Goal: Transaction & Acquisition: Purchase product/service

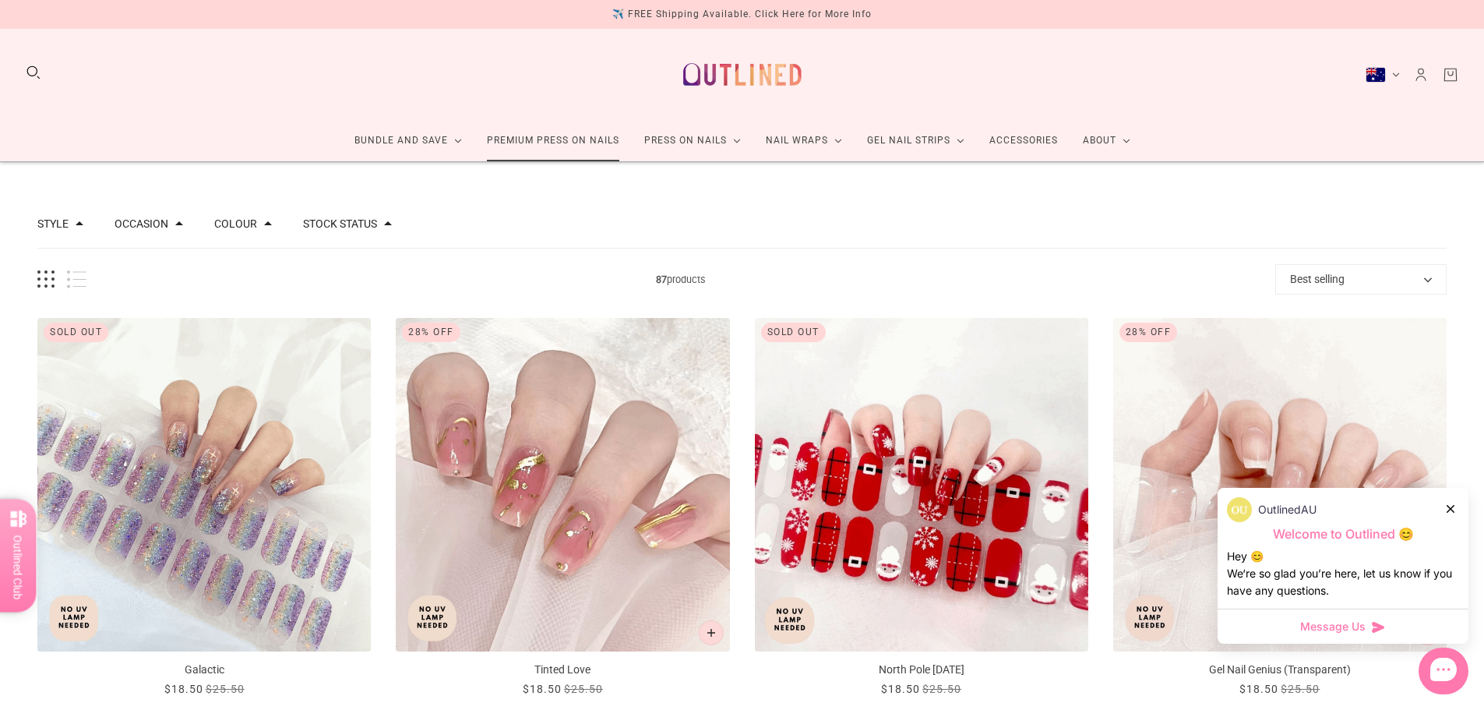
click at [591, 139] on link "Premium Press On Nails" at bounding box center [552, 140] width 157 height 41
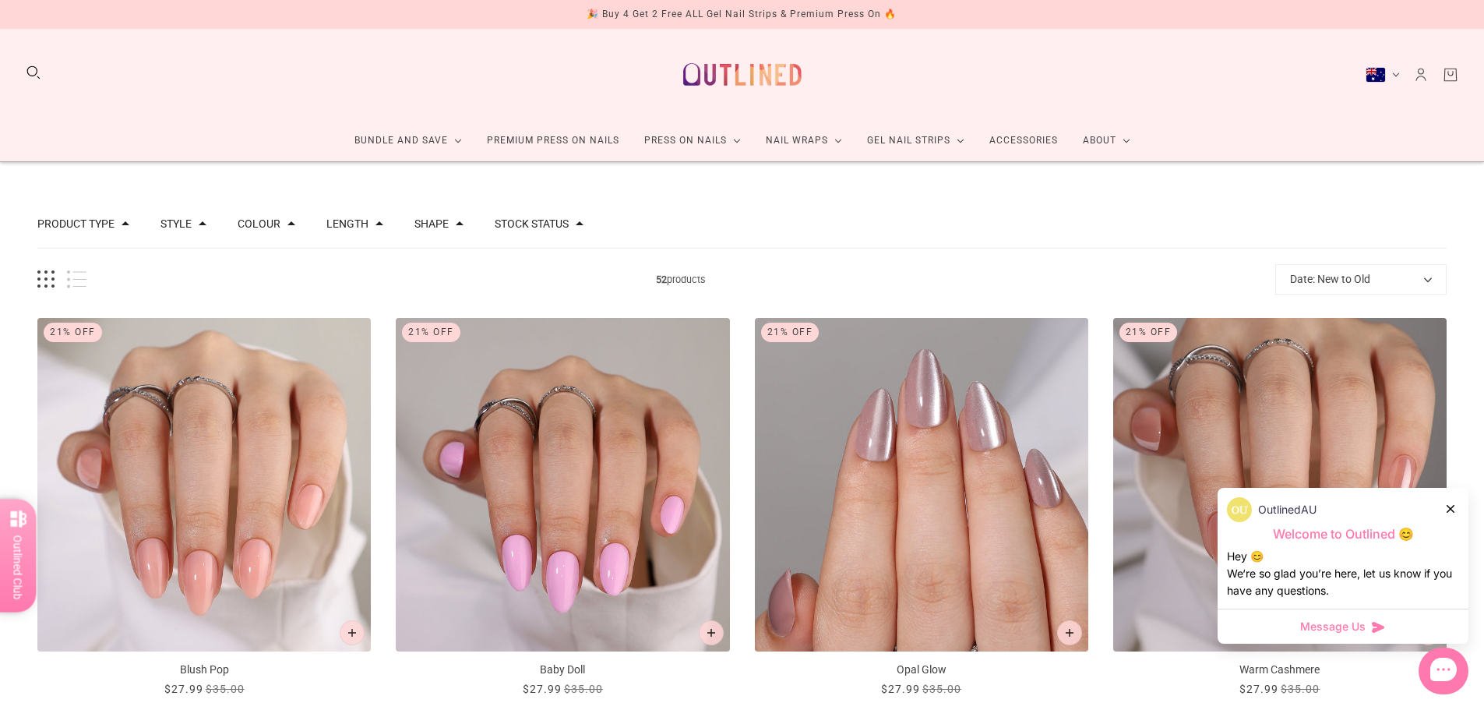
click at [347, 221] on button "Length" at bounding box center [347, 223] width 42 height 11
click at [51, 222] on button "Product type" at bounding box center [75, 223] width 77 height 11
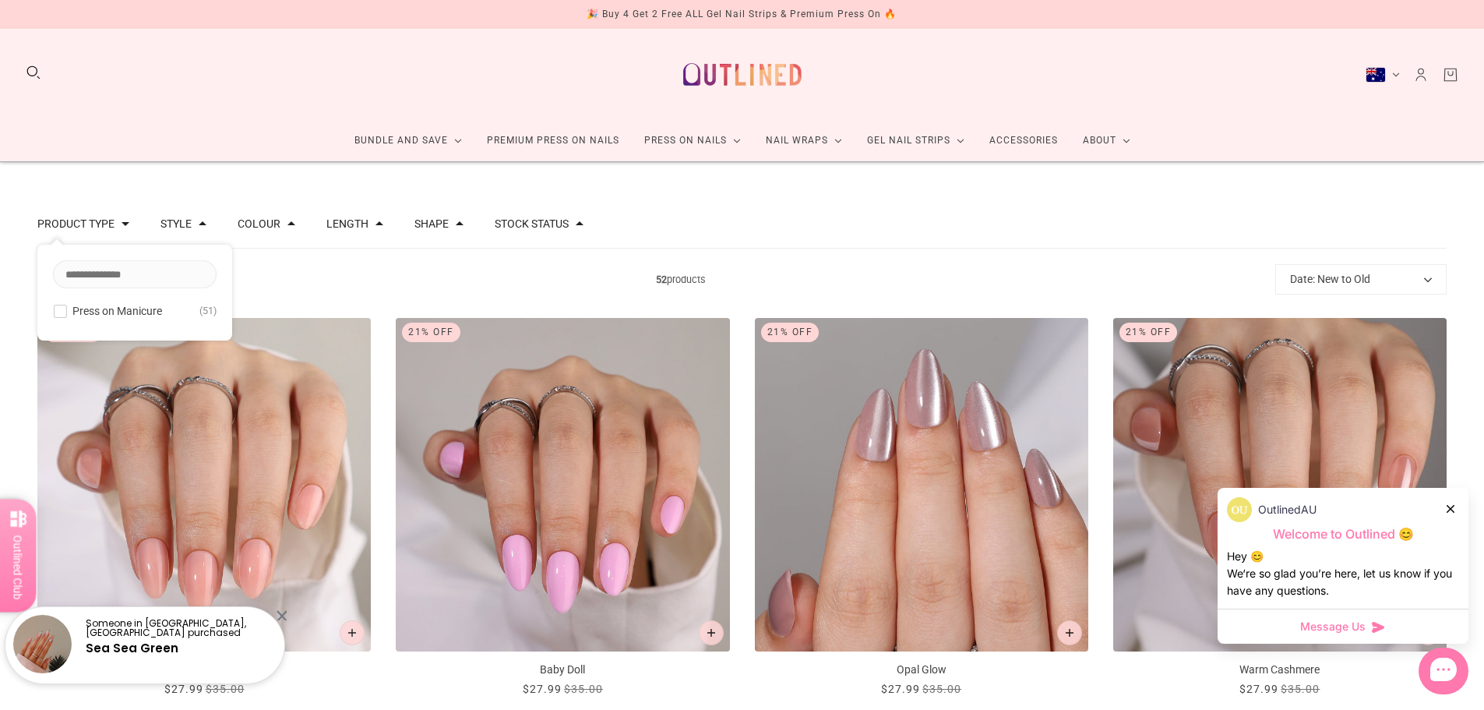
click at [51, 222] on button "Product type" at bounding box center [75, 223] width 77 height 11
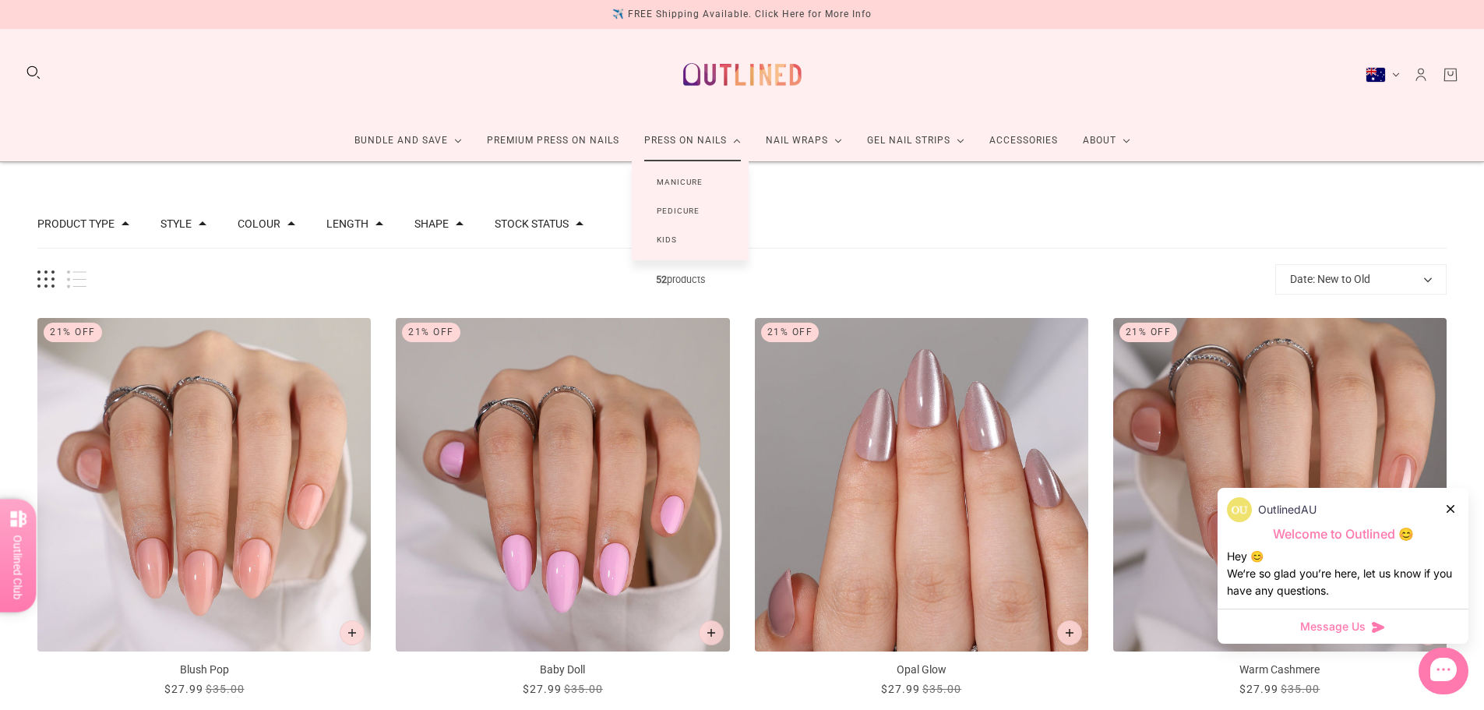
click at [682, 181] on link "Manicure" at bounding box center [680, 181] width 96 height 29
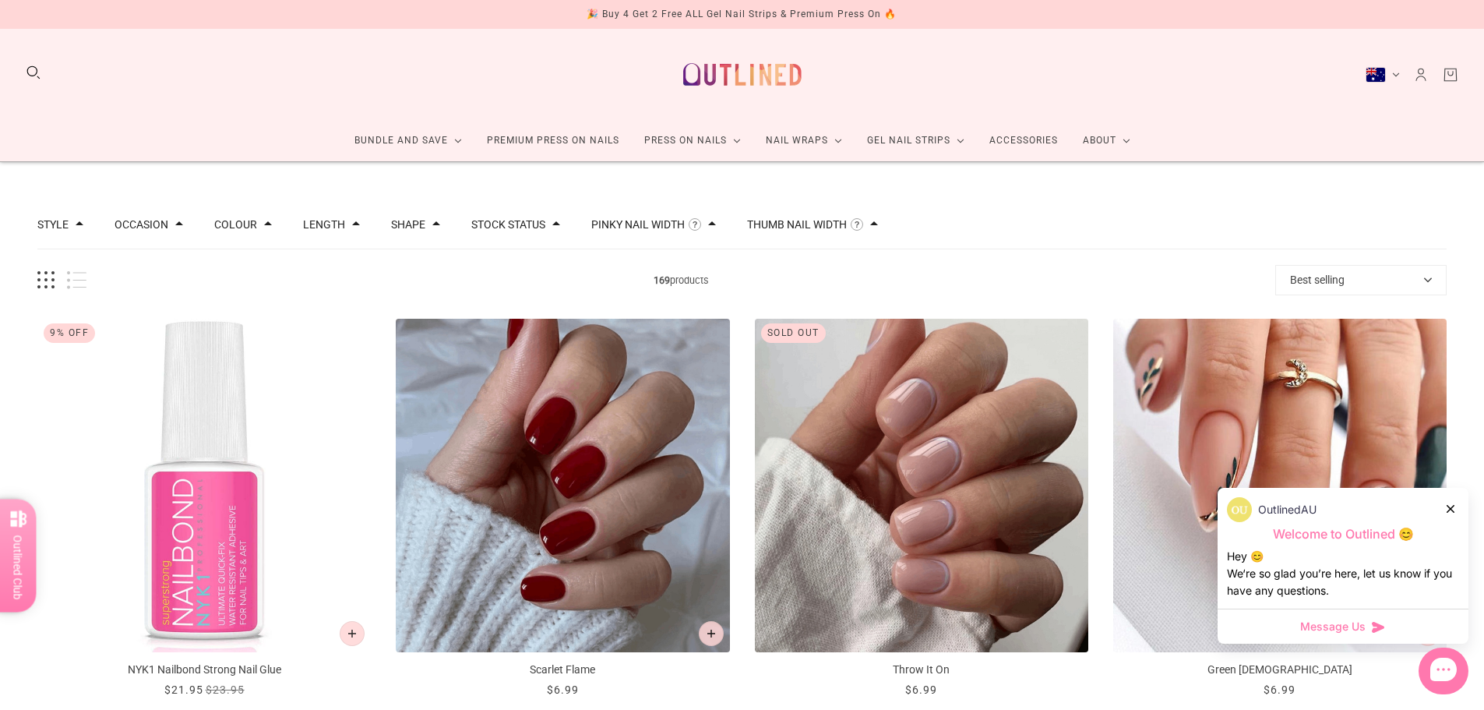
click at [1452, 513] on div at bounding box center [1451, 508] width 9 height 16
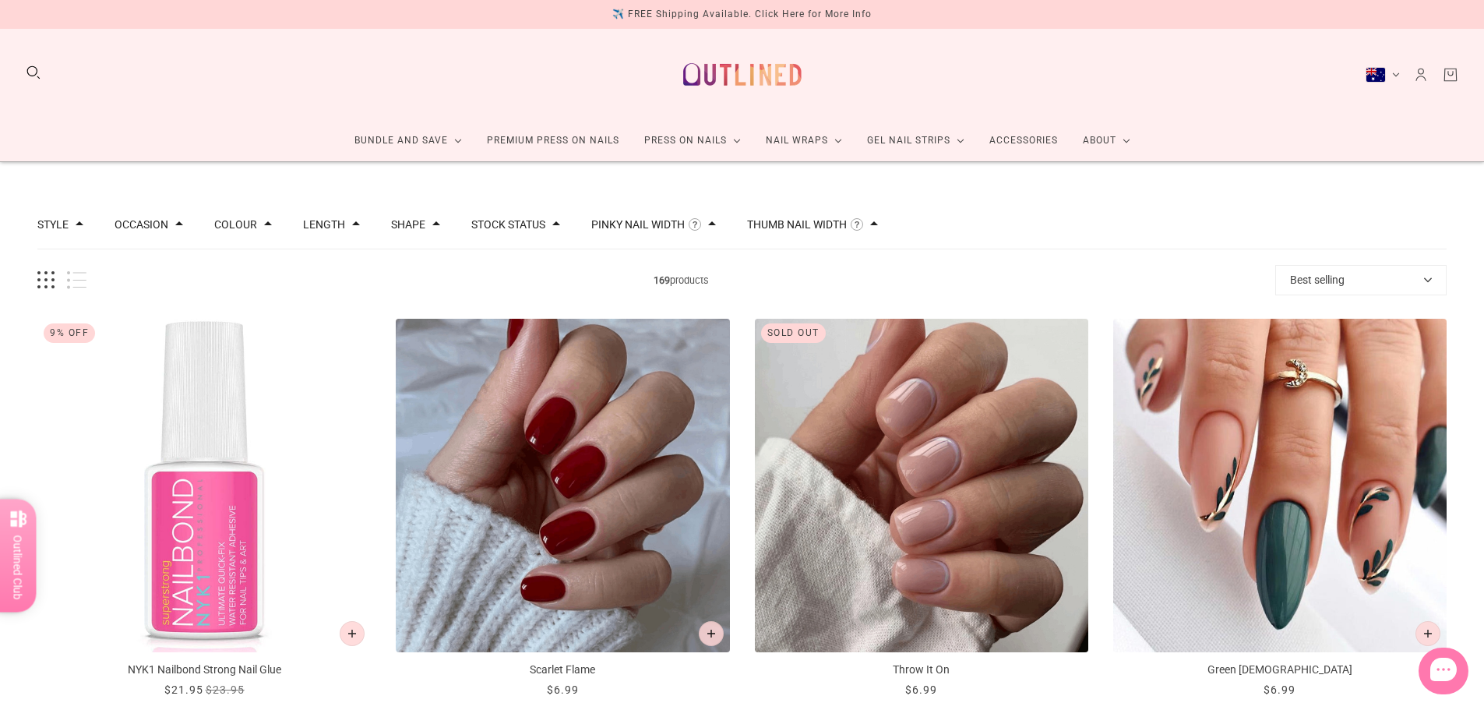
click at [339, 222] on div "Length" at bounding box center [331, 224] width 57 height 11
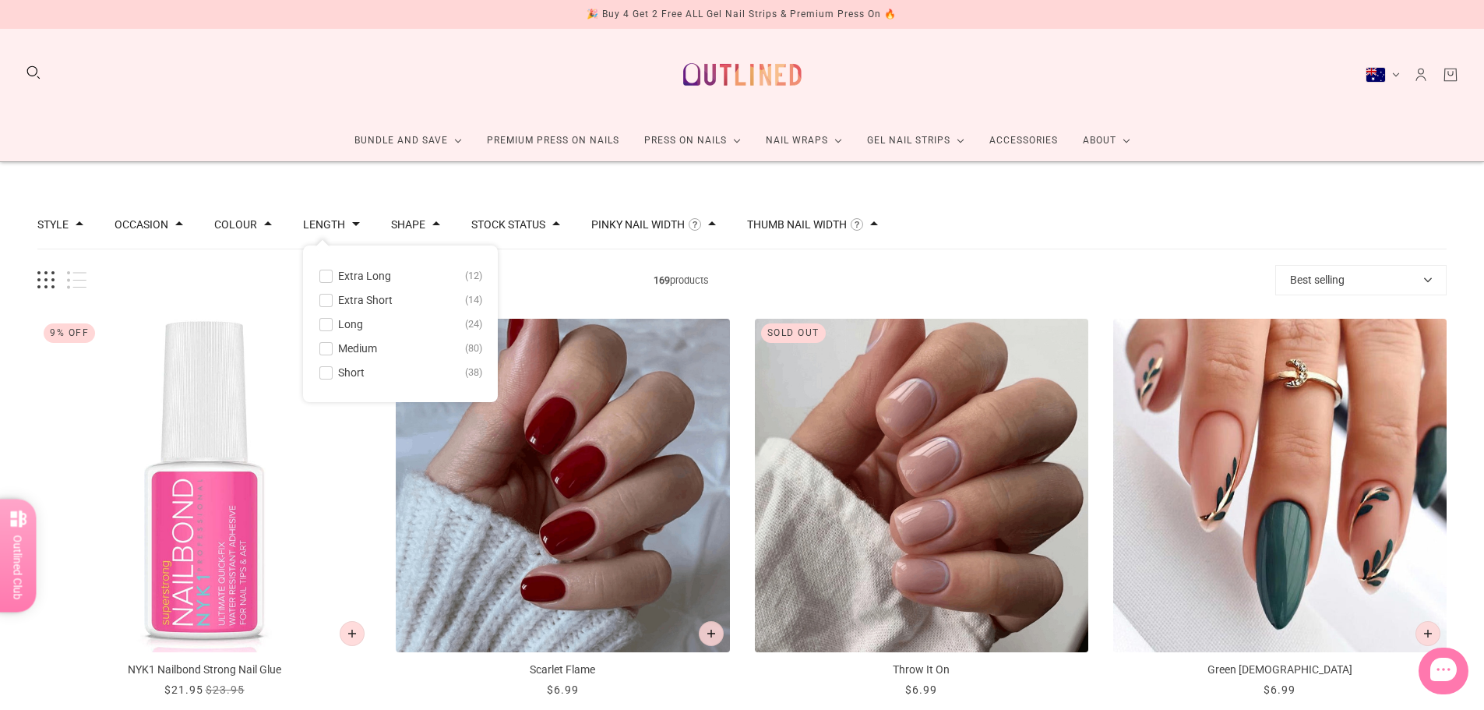
click at [323, 278] on span at bounding box center [326, 276] width 12 height 12
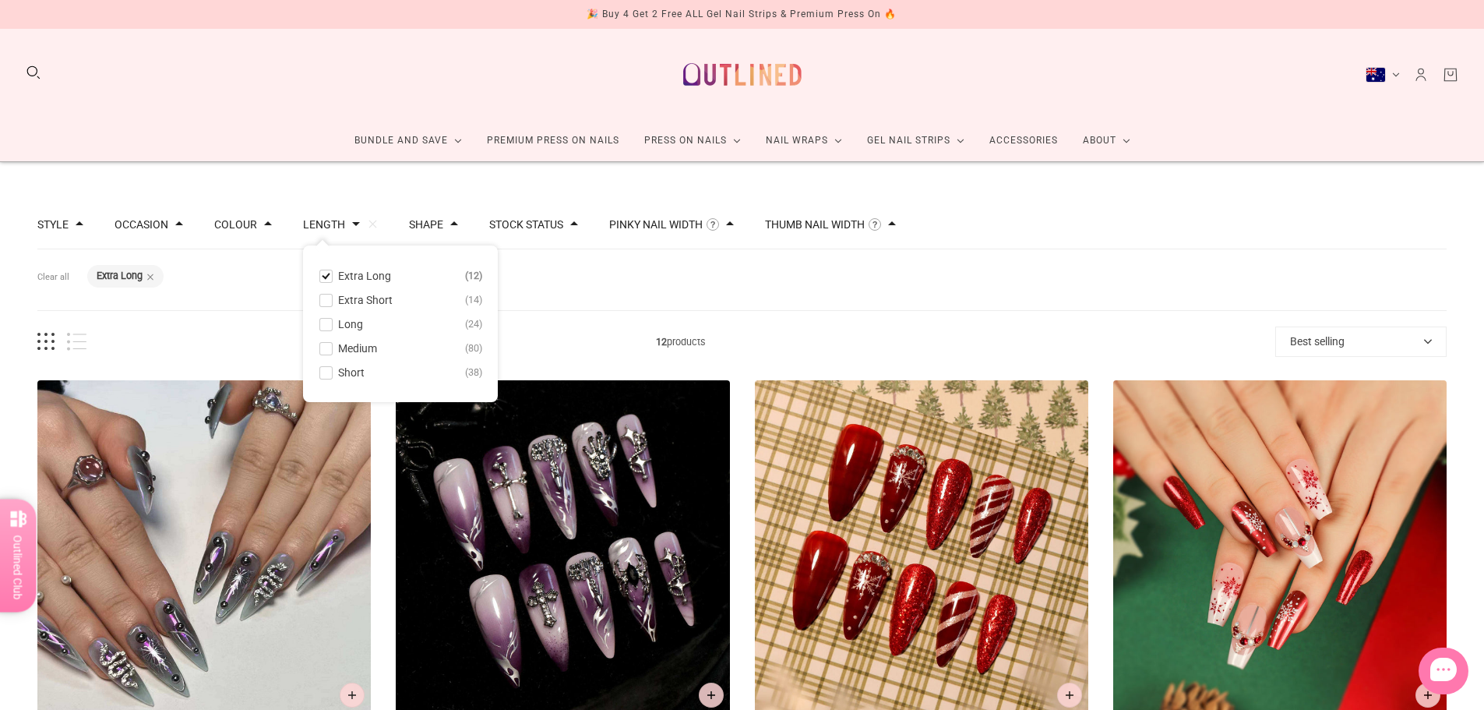
click at [338, 326] on span "Long" at bounding box center [350, 324] width 25 height 12
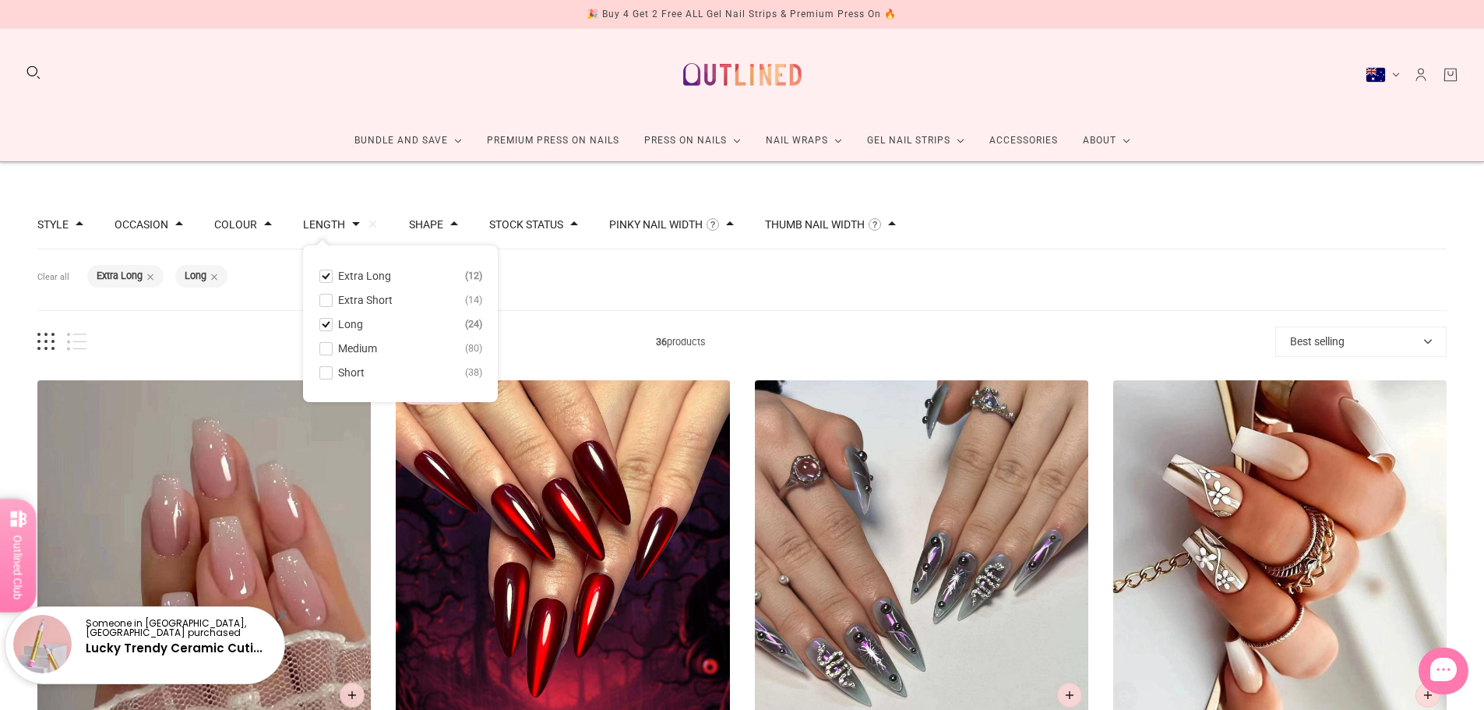
click at [322, 277] on span at bounding box center [326, 276] width 12 height 12
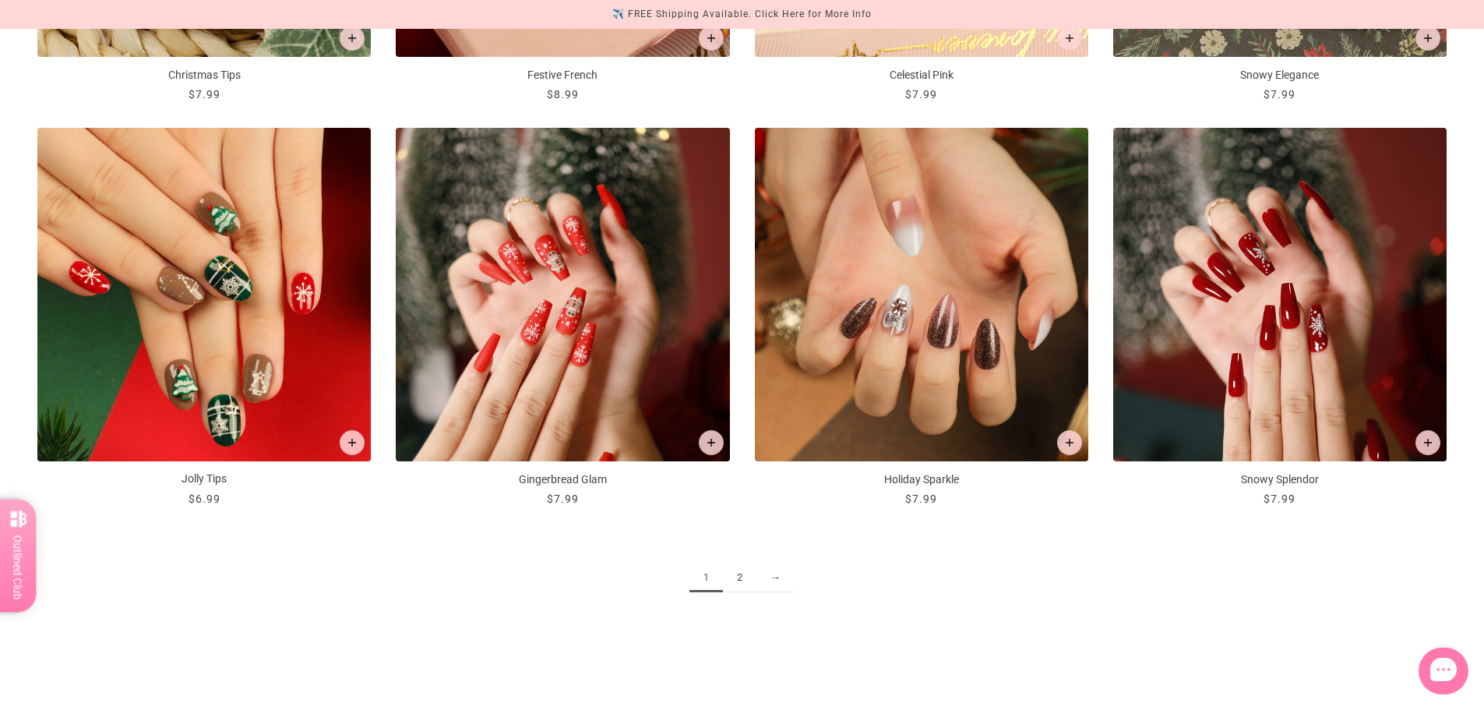
scroll to position [2337, 0]
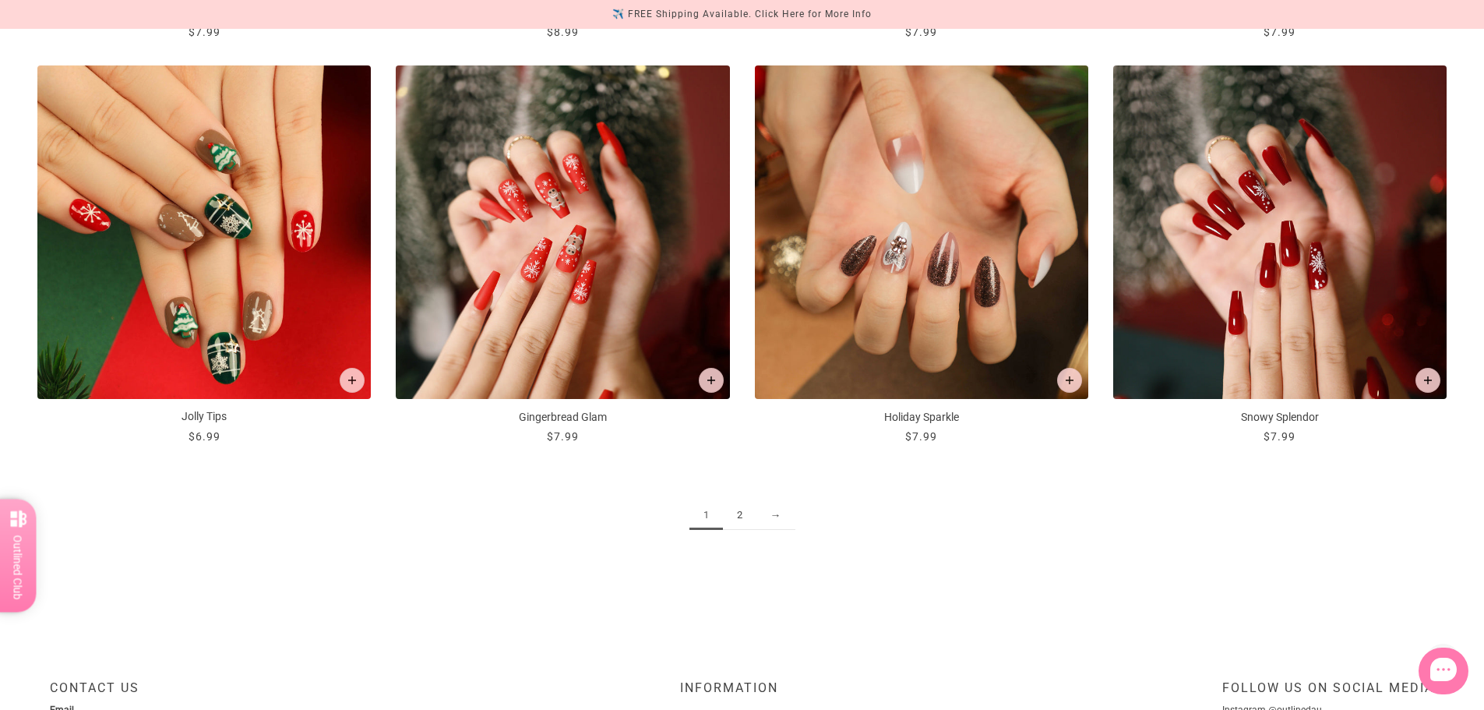
click at [748, 506] on link "2" at bounding box center [739, 515] width 33 height 29
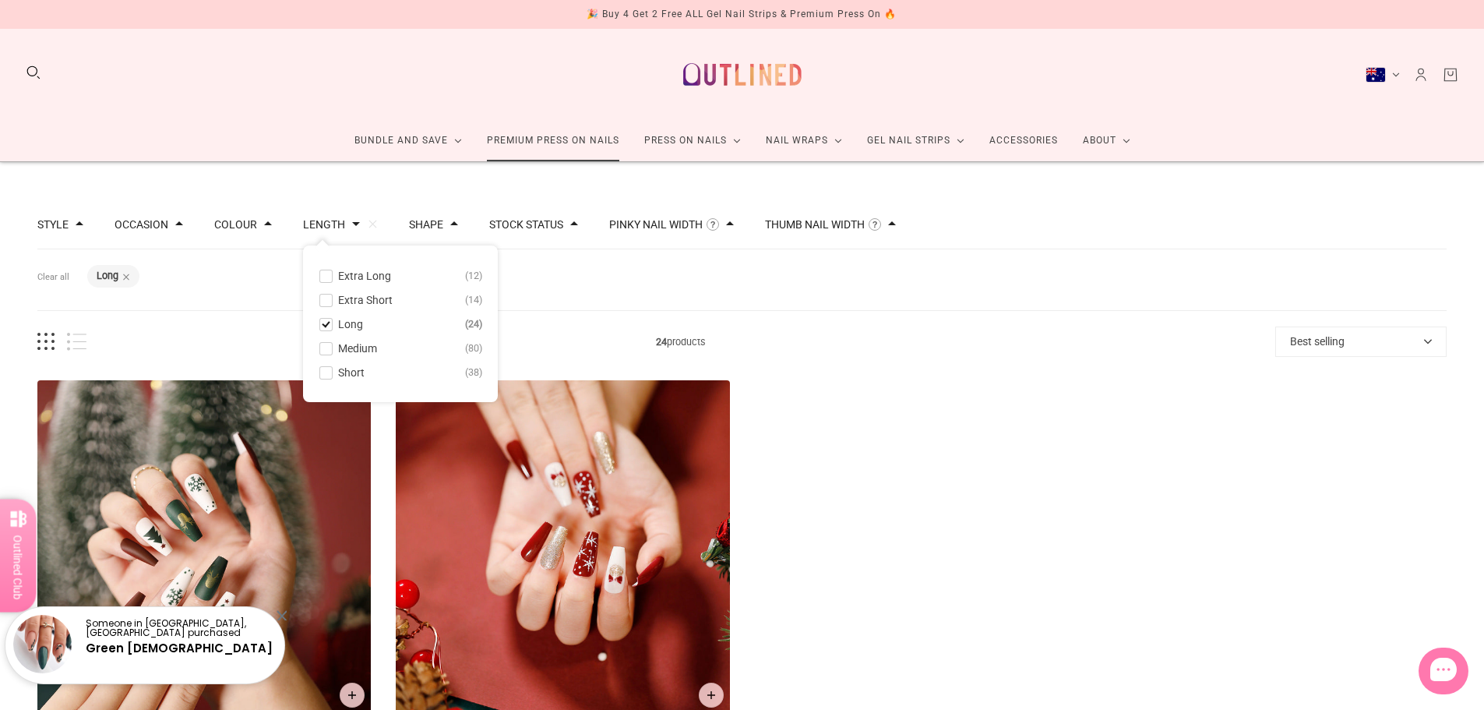
click at [574, 130] on link "Premium Press On Nails" at bounding box center [552, 140] width 157 height 41
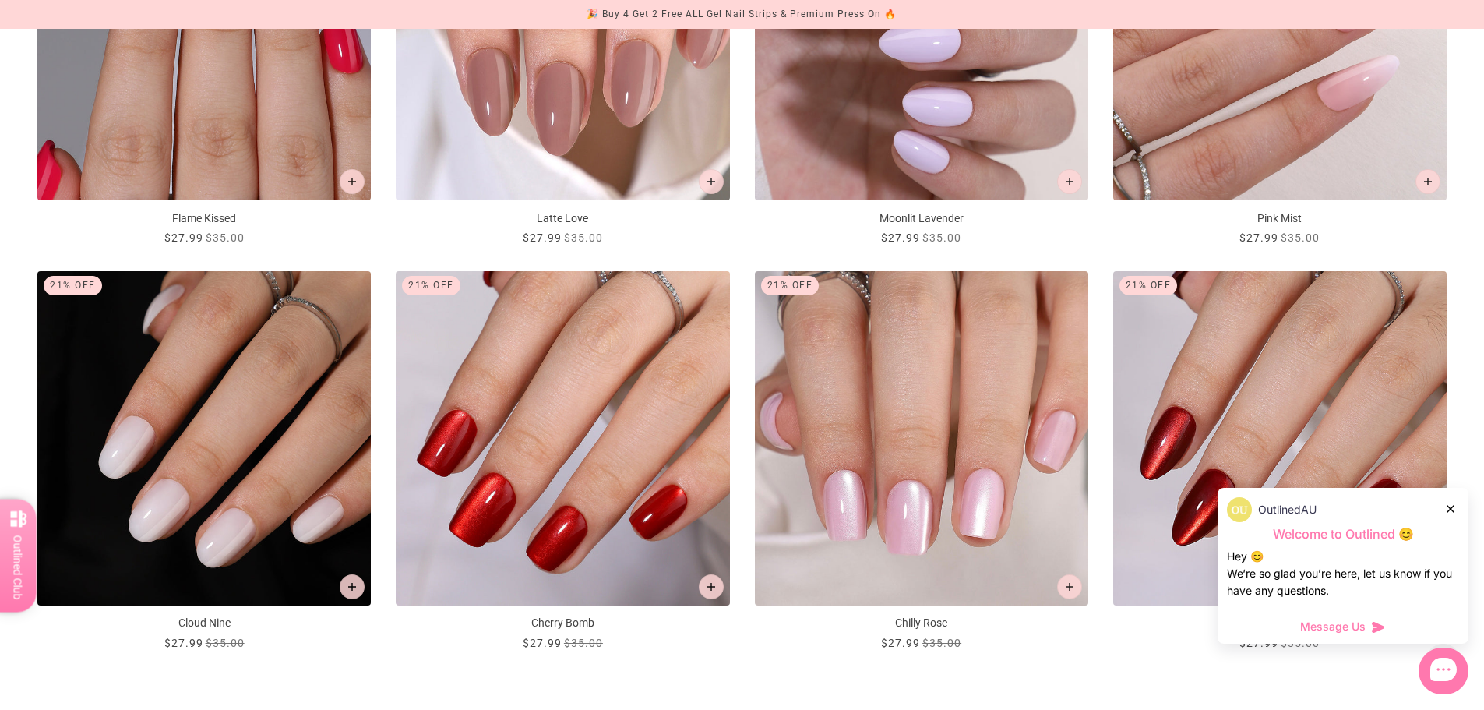
scroll to position [2337, 0]
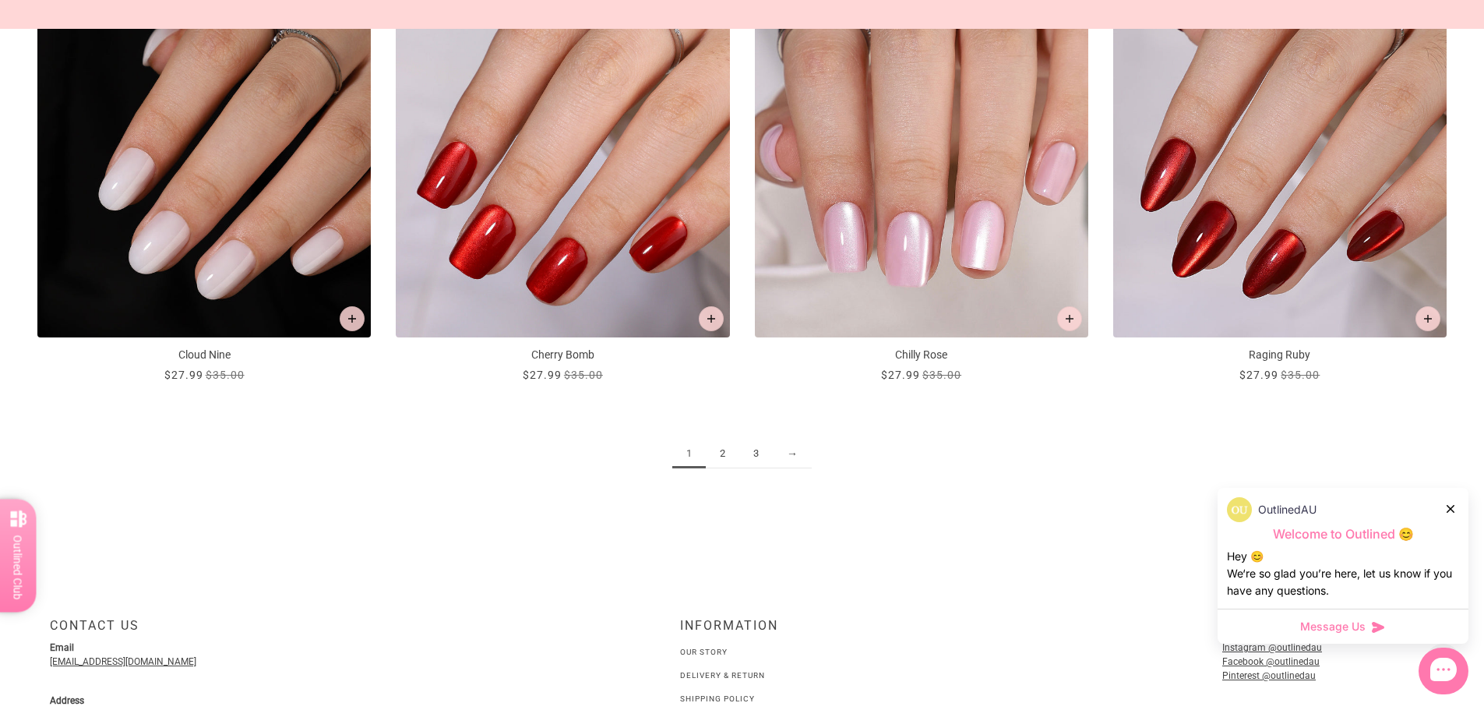
click at [716, 461] on link "2" at bounding box center [722, 453] width 33 height 29
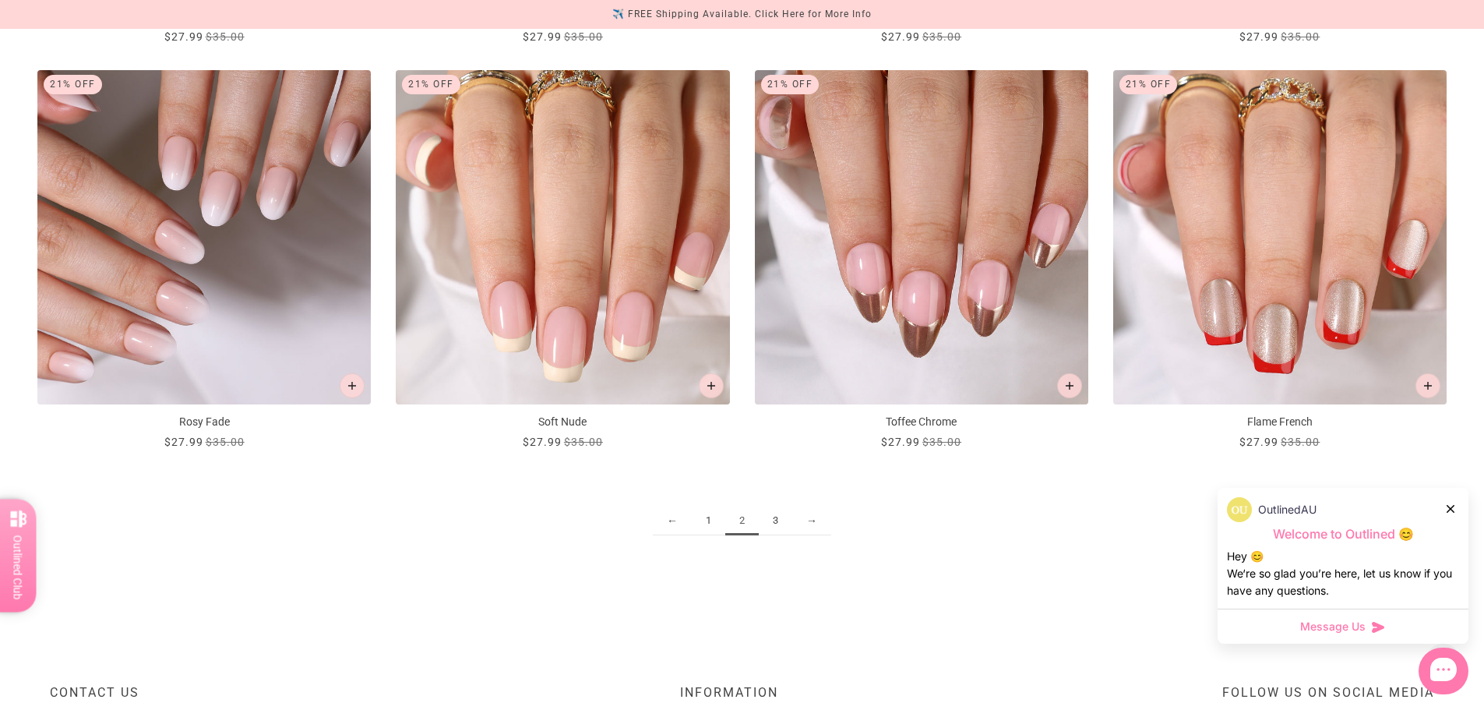
scroll to position [2337, 0]
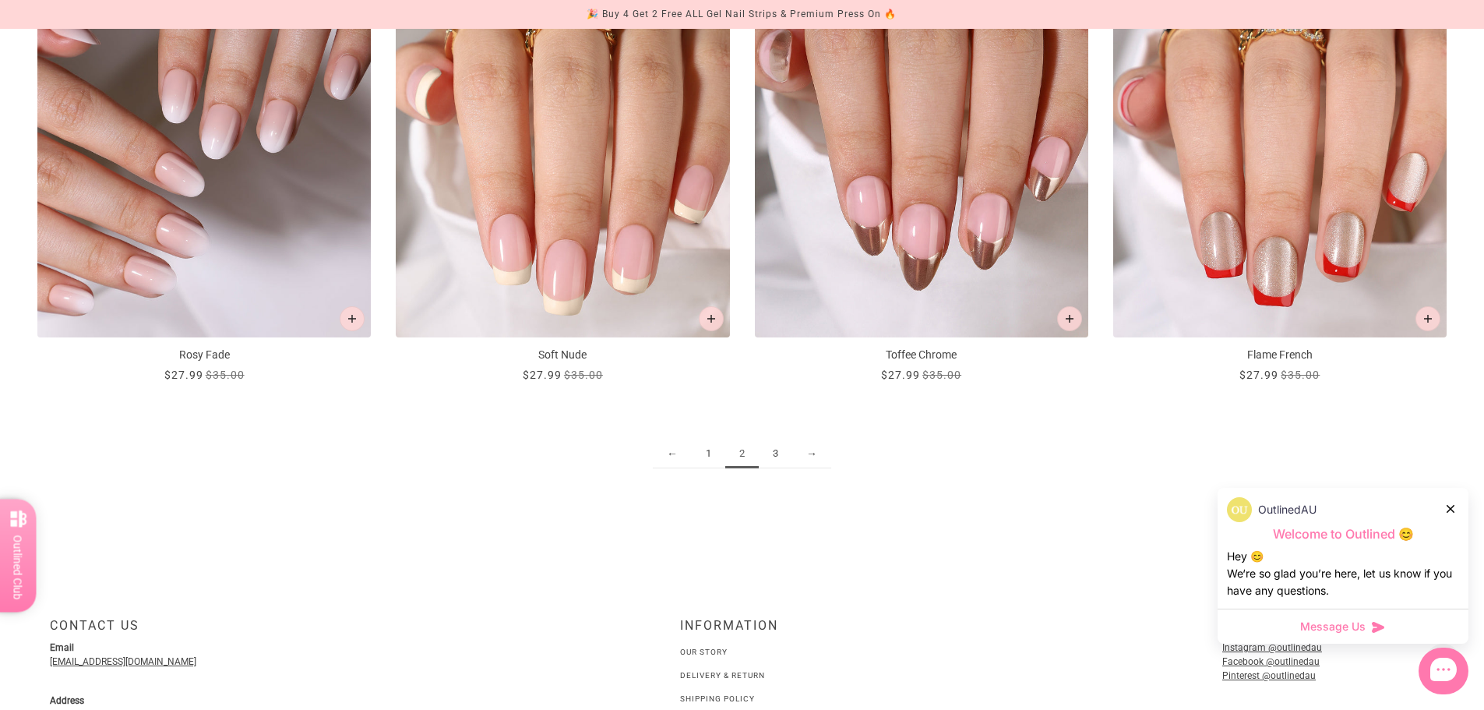
click at [771, 456] on link "3" at bounding box center [775, 453] width 33 height 29
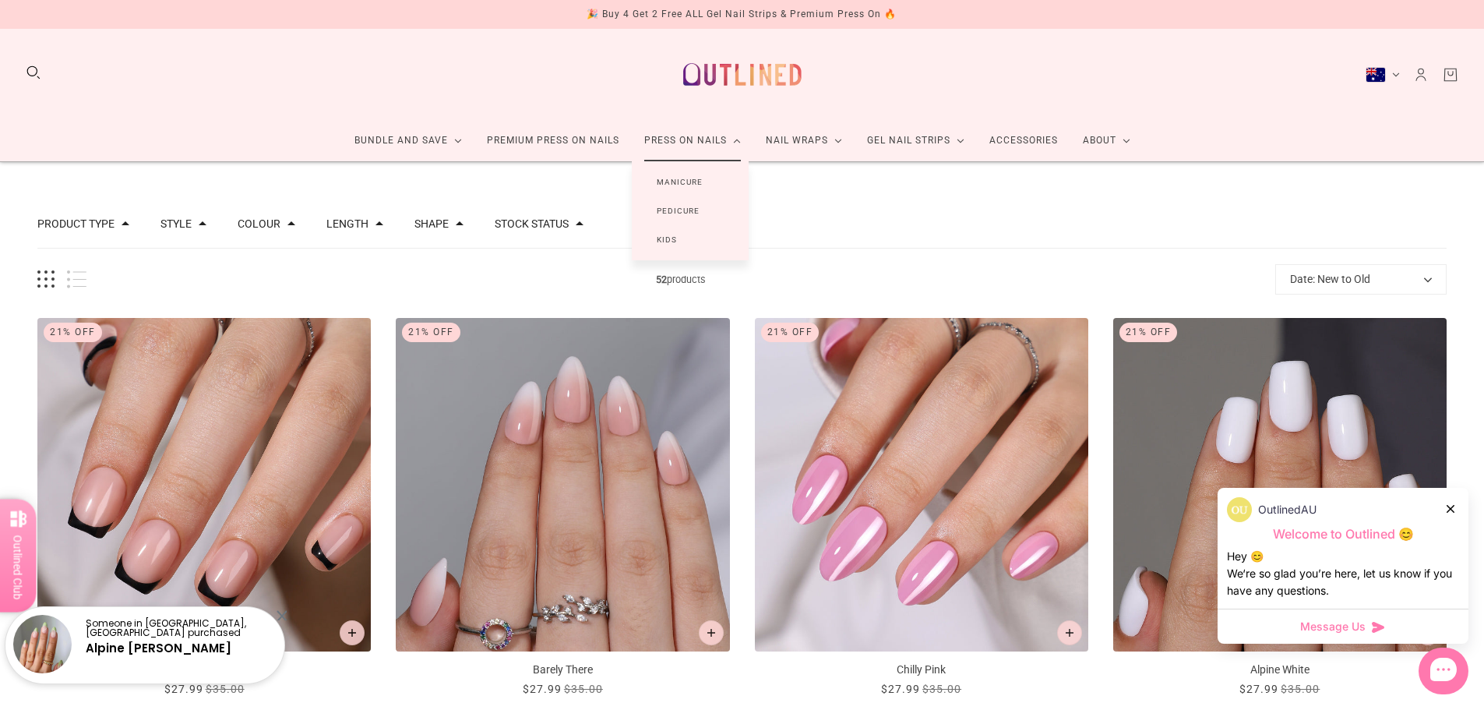
click at [674, 174] on link "Manicure" at bounding box center [680, 181] width 96 height 29
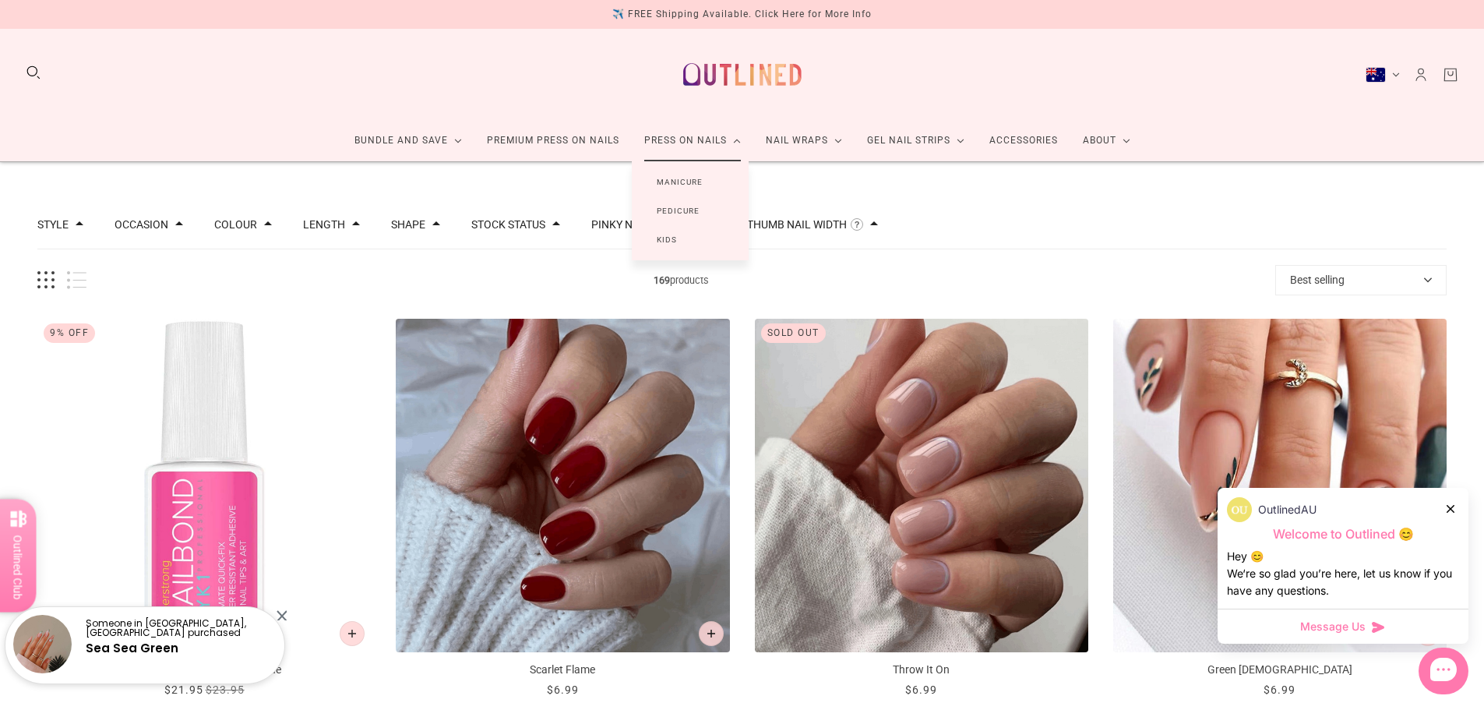
click at [677, 236] on link "Kids" at bounding box center [667, 239] width 70 height 29
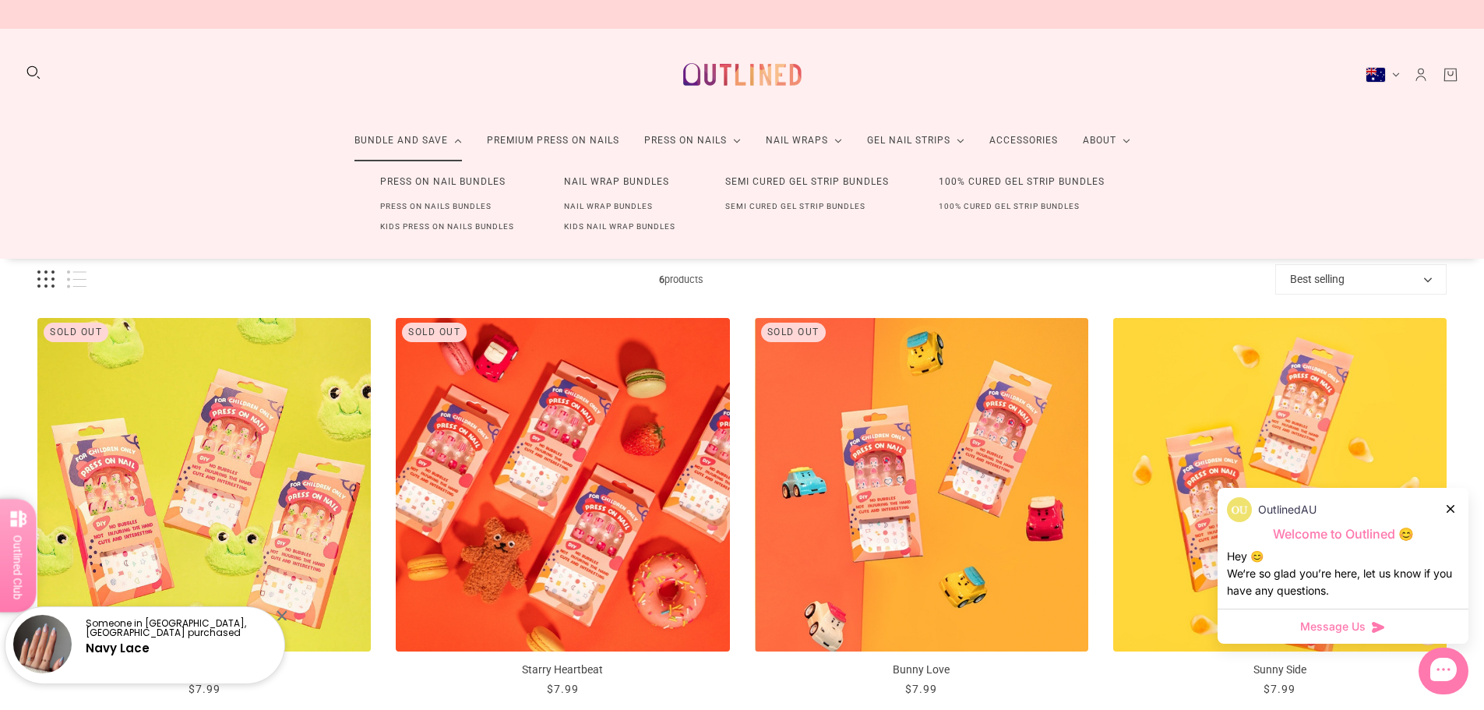
click at [587, 228] on link "Kids Nail Wrap Bundles" at bounding box center [619, 227] width 161 height 20
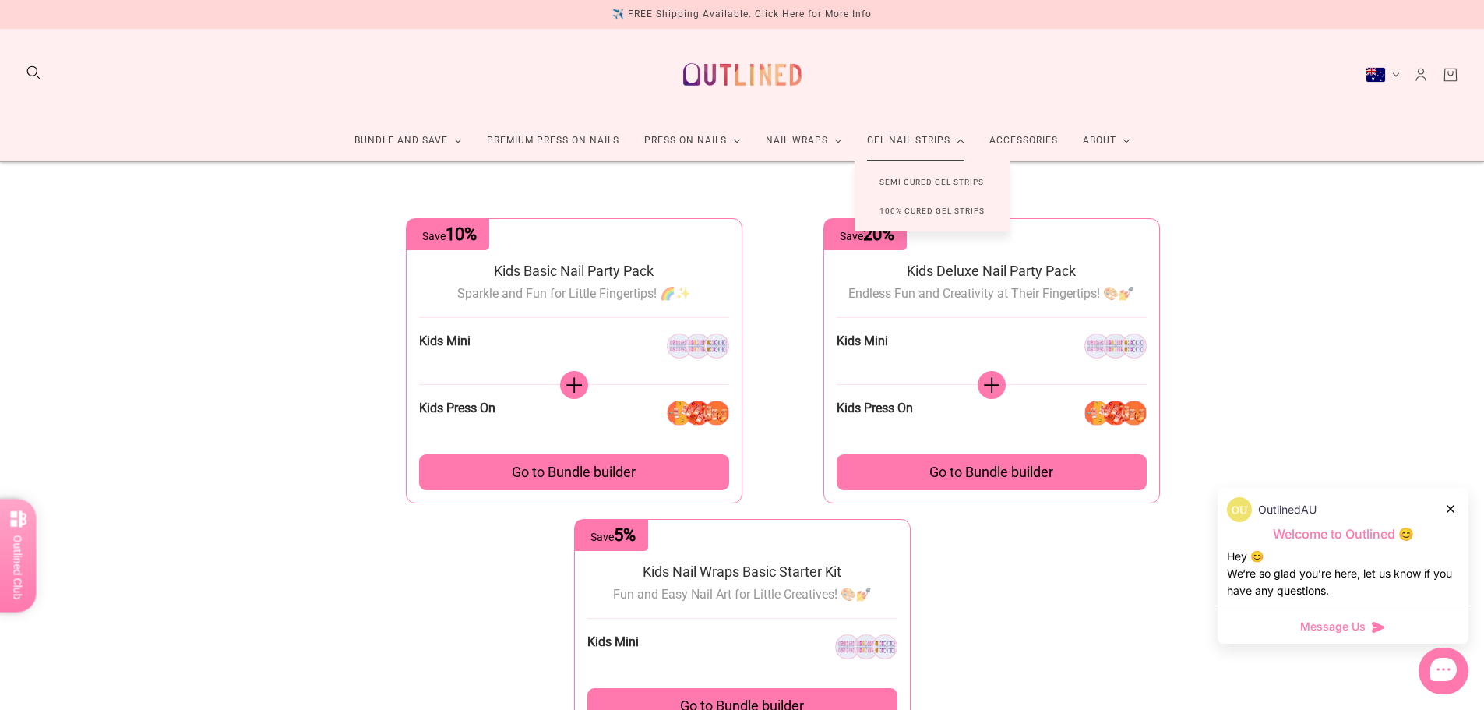
click at [899, 217] on link "100% Cured Gel Strips" at bounding box center [932, 210] width 155 height 29
